Goal: Transaction & Acquisition: Purchase product/service

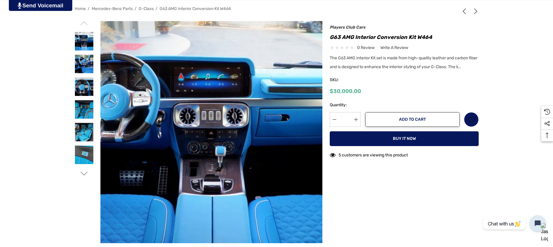
scroll to position [101, 0]
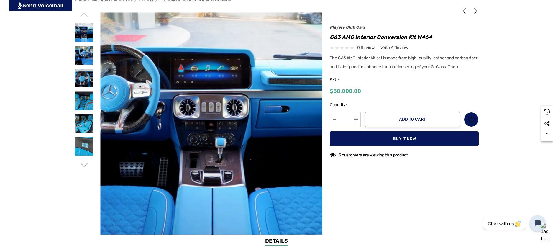
click at [81, 144] on img at bounding box center [84, 146] width 19 height 19
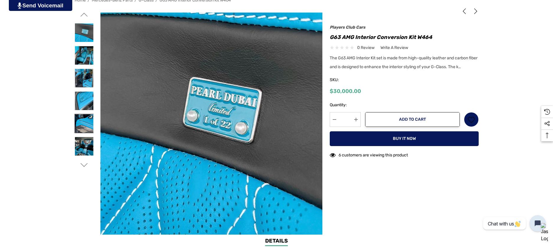
click at [82, 122] on img at bounding box center [84, 123] width 19 height 19
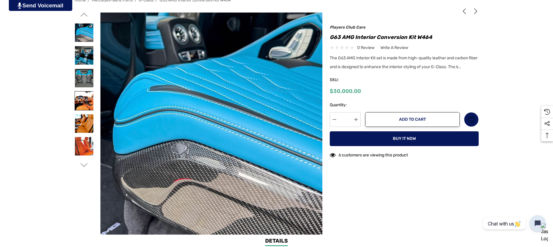
click at [83, 106] on img at bounding box center [84, 100] width 19 height 19
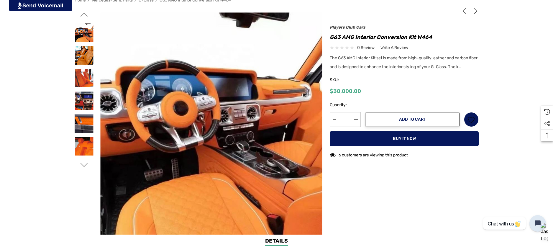
click at [83, 127] on img at bounding box center [84, 123] width 19 height 19
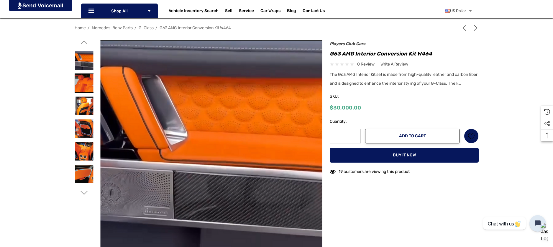
scroll to position [98, 0]
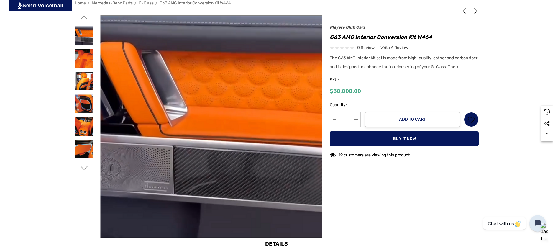
click at [86, 166] on icon "Go to slide 5 of 8" at bounding box center [83, 167] width 7 height 7
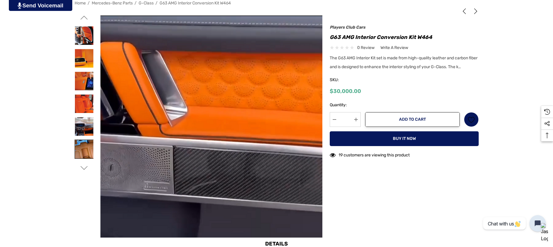
click at [84, 142] on img at bounding box center [84, 149] width 19 height 19
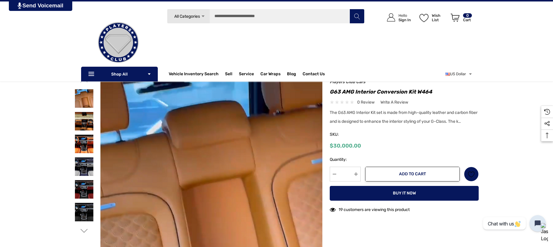
scroll to position [0, 0]
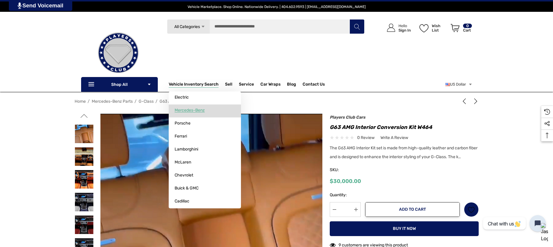
click at [183, 111] on span "Mercedes-Benz" at bounding box center [190, 110] width 30 height 5
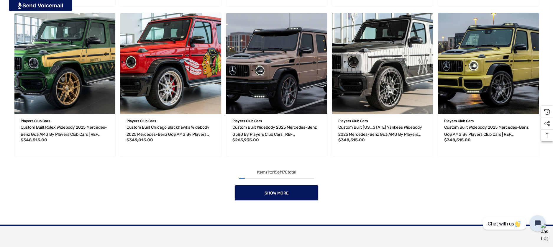
scroll to position [504, 0]
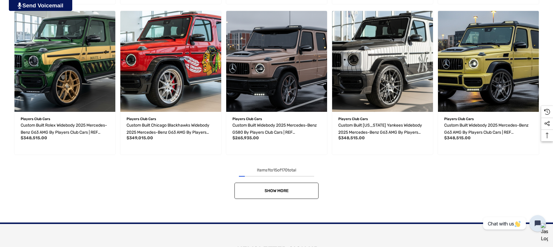
click at [277, 193] on link "Show More" at bounding box center [276, 191] width 84 height 16
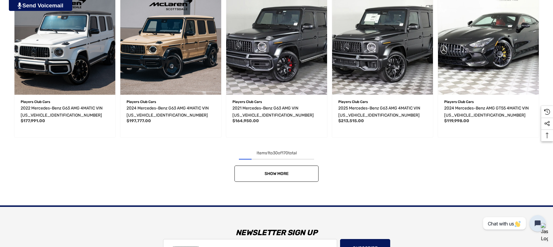
scroll to position [973, 0]
click at [280, 178] on link "Show More" at bounding box center [276, 173] width 84 height 16
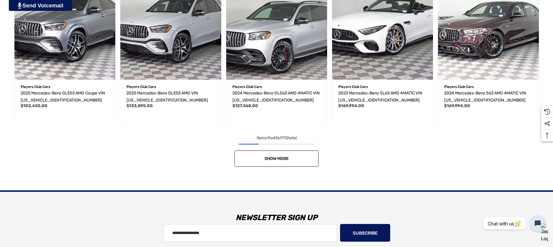
scroll to position [1489, 0]
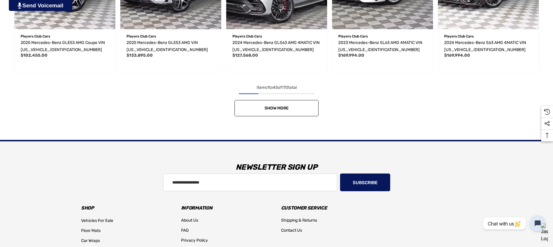
click at [286, 108] on span "Show More" at bounding box center [276, 108] width 24 height 5
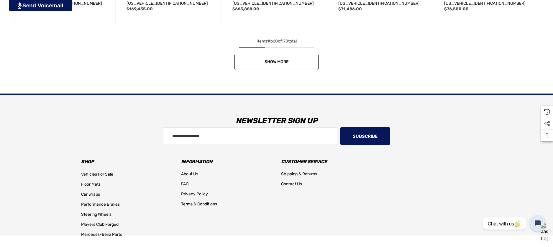
scroll to position [2010, 0]
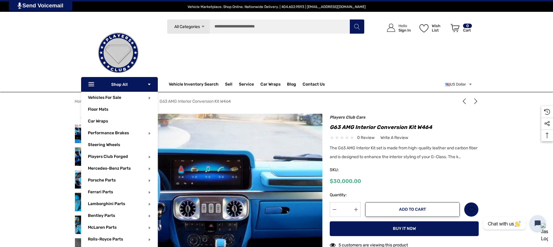
click at [105, 85] on p "Icon Line Icon Line Shop All Icon Arrow Down Icon Arrow Down" at bounding box center [119, 84] width 77 height 15
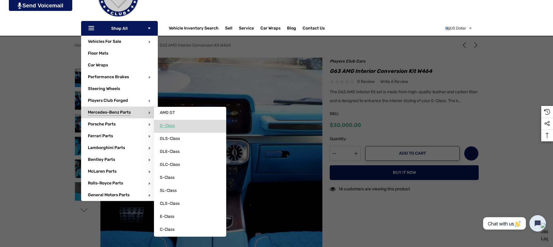
scroll to position [57, 0]
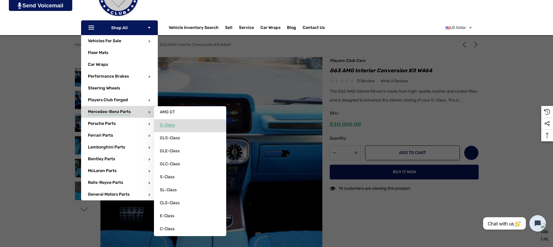
click at [178, 127] on link "G-Class" at bounding box center [190, 125] width 72 height 12
